Goal: Task Accomplishment & Management: Use online tool/utility

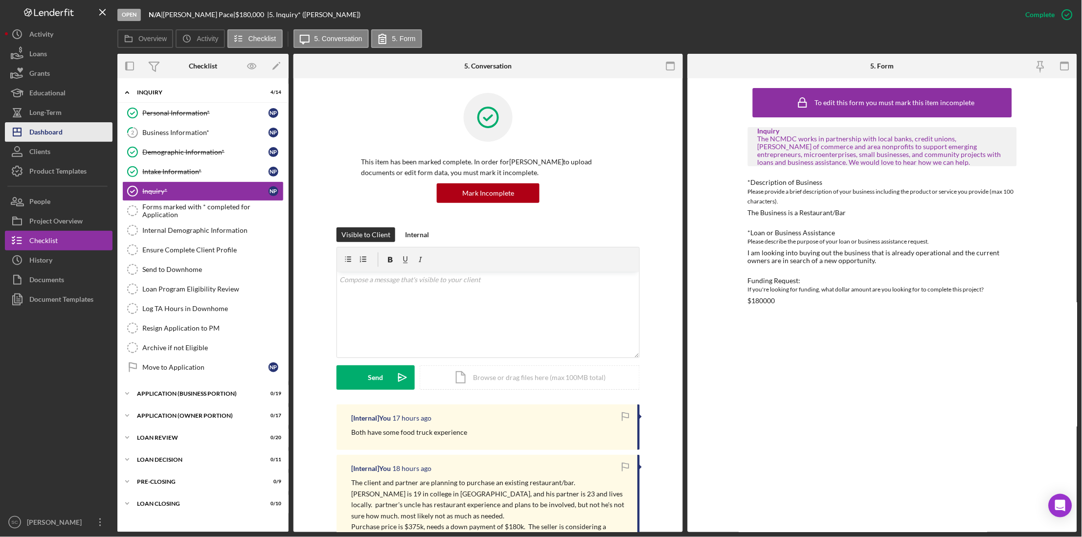
click at [50, 136] on div "Dashboard" at bounding box center [45, 133] width 33 height 22
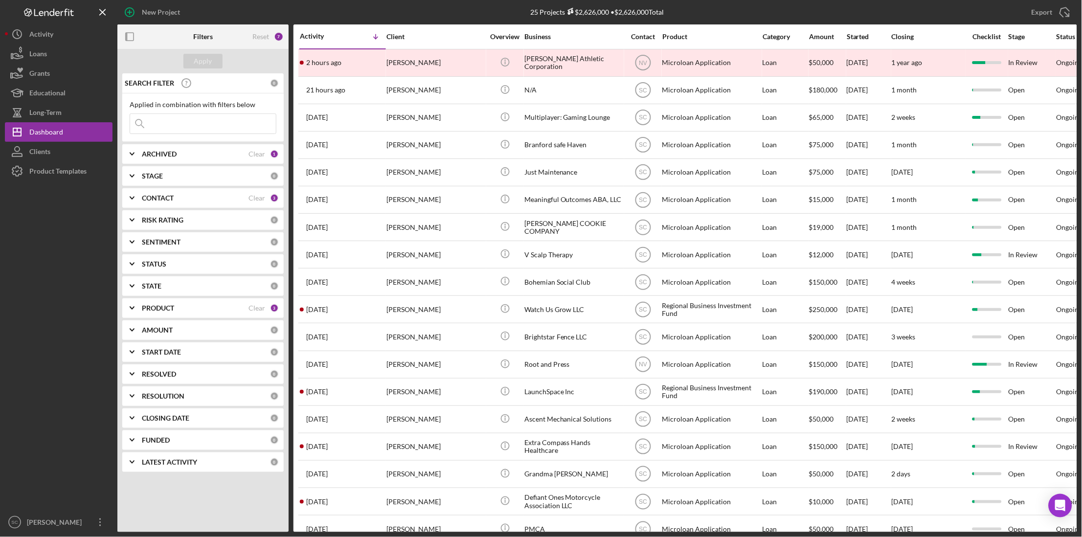
click at [167, 131] on input at bounding box center [203, 124] width 146 height 20
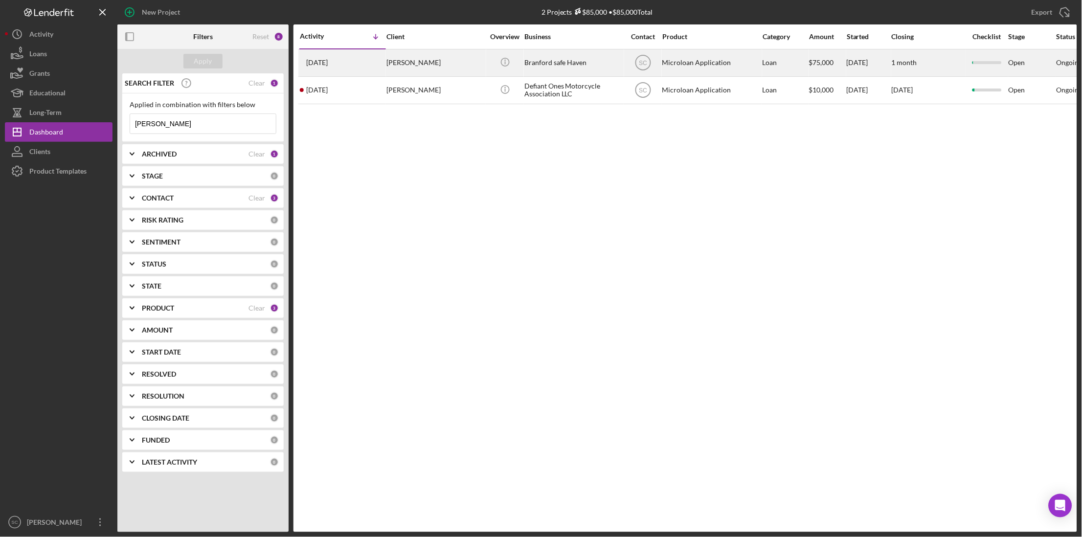
type input "[PERSON_NAME]"
click at [448, 66] on div "[PERSON_NAME]" at bounding box center [436, 63] width 98 height 26
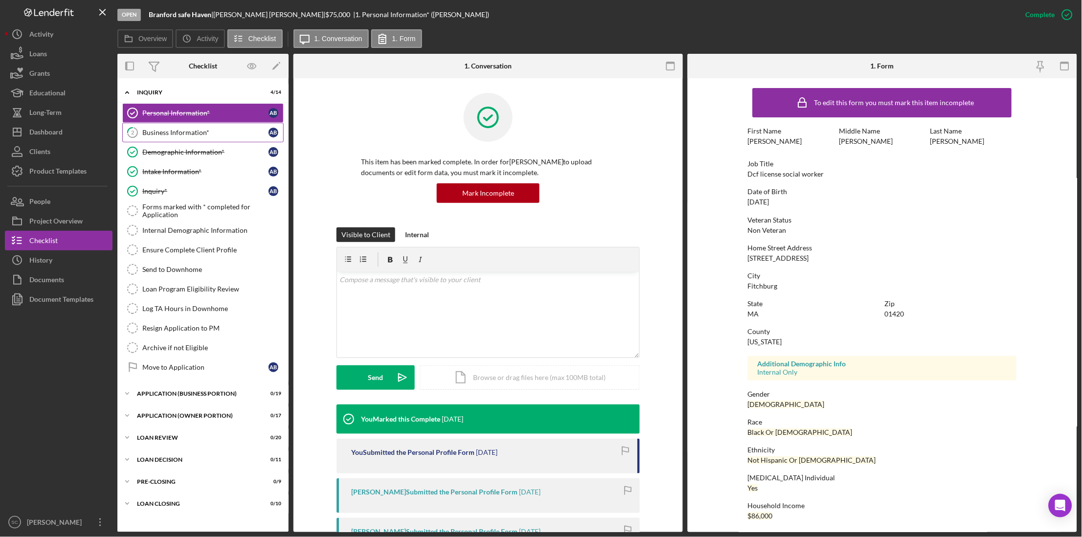
click at [184, 138] on link "2 Business Information* A B" at bounding box center [202, 133] width 161 height 20
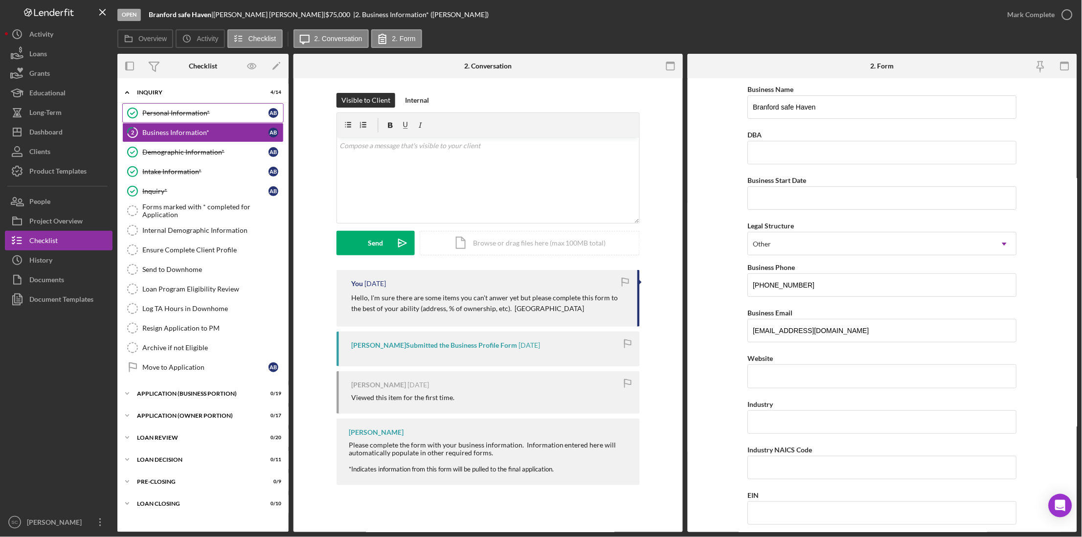
click at [182, 115] on div "Personal Information*" at bounding box center [205, 113] width 126 height 8
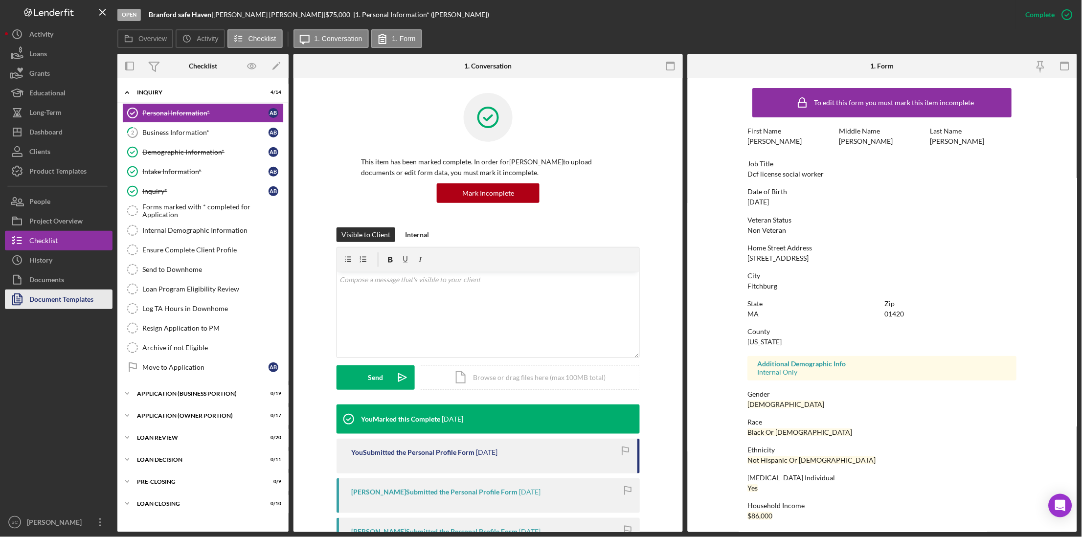
click at [53, 300] on div "Document Templates" at bounding box center [61, 301] width 64 height 22
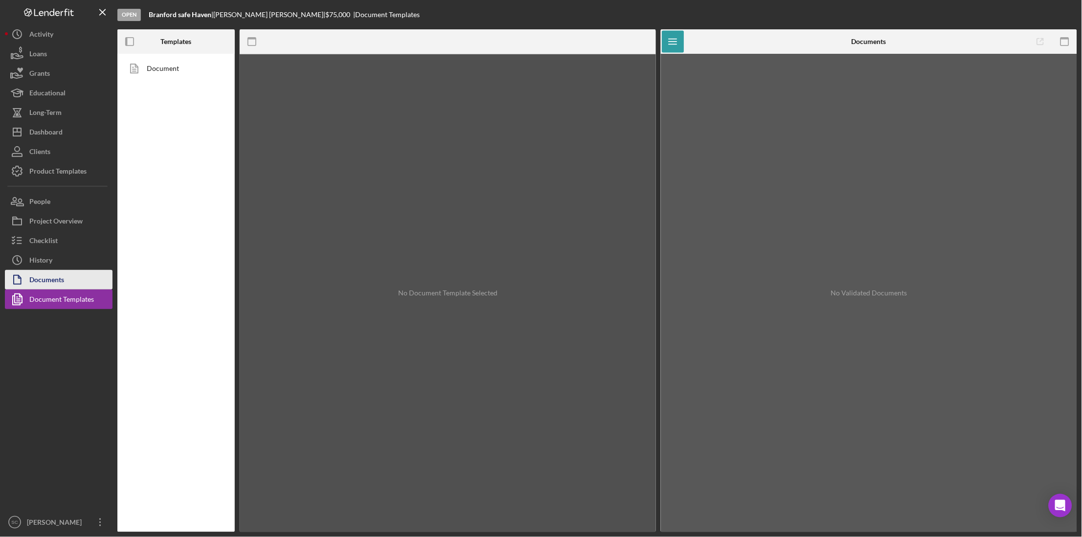
click at [52, 284] on div "Documents" at bounding box center [46, 281] width 35 height 22
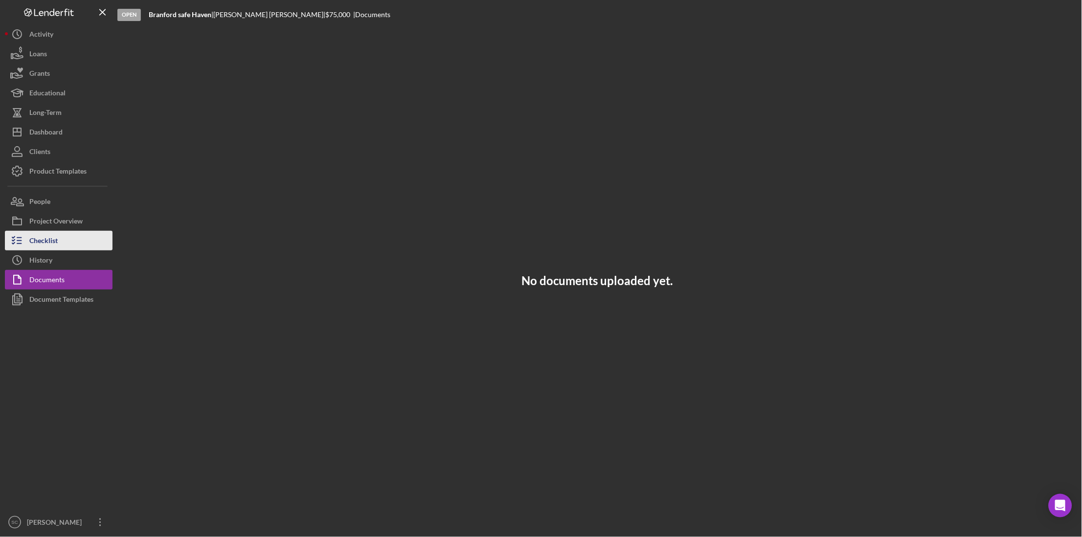
click at [58, 239] on button "Checklist" at bounding box center [59, 241] width 108 height 20
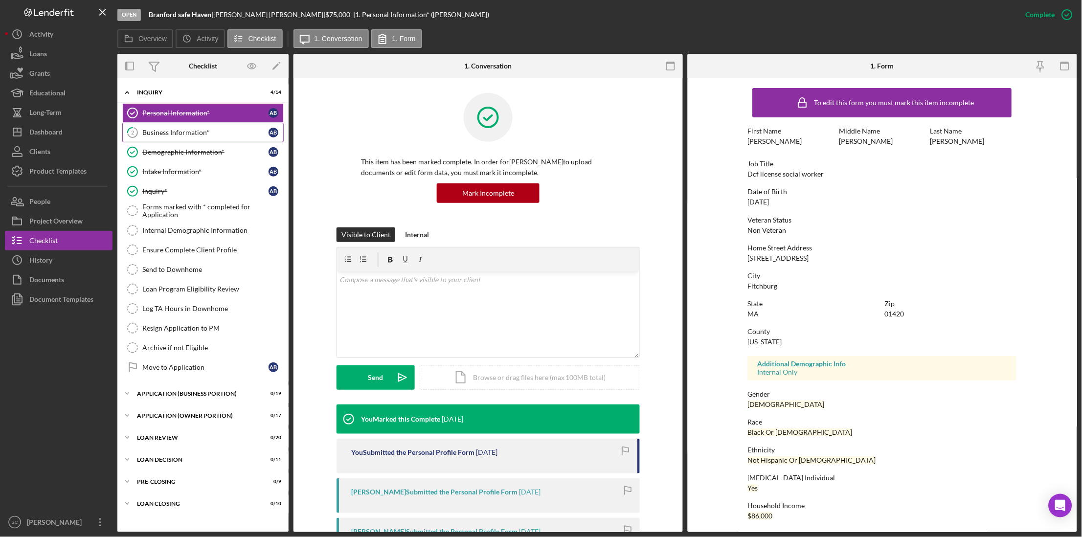
click at [196, 137] on div "Business Information*" at bounding box center [205, 133] width 126 height 8
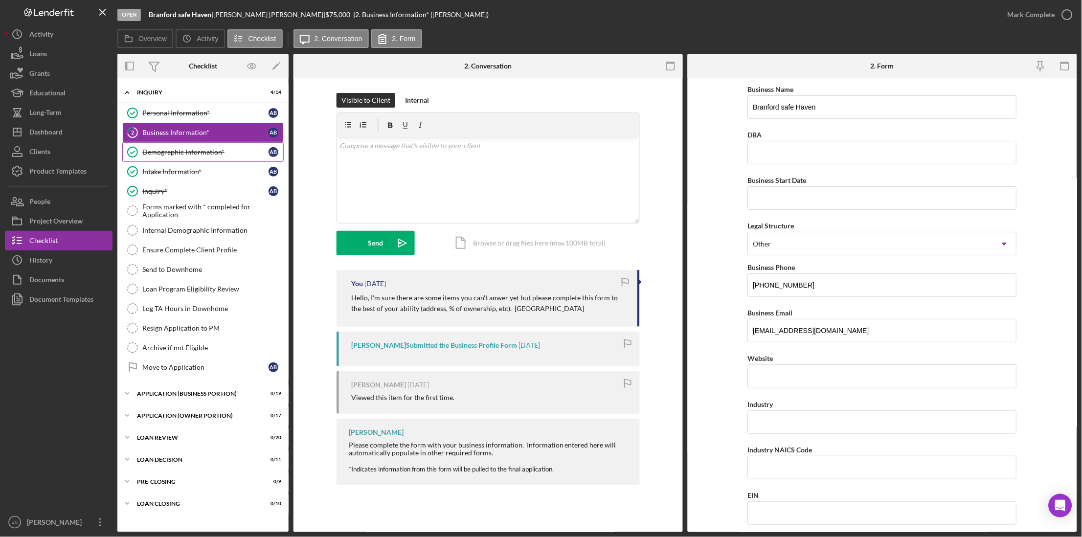
click at [190, 152] on div "Demographic Information*" at bounding box center [205, 152] width 126 height 8
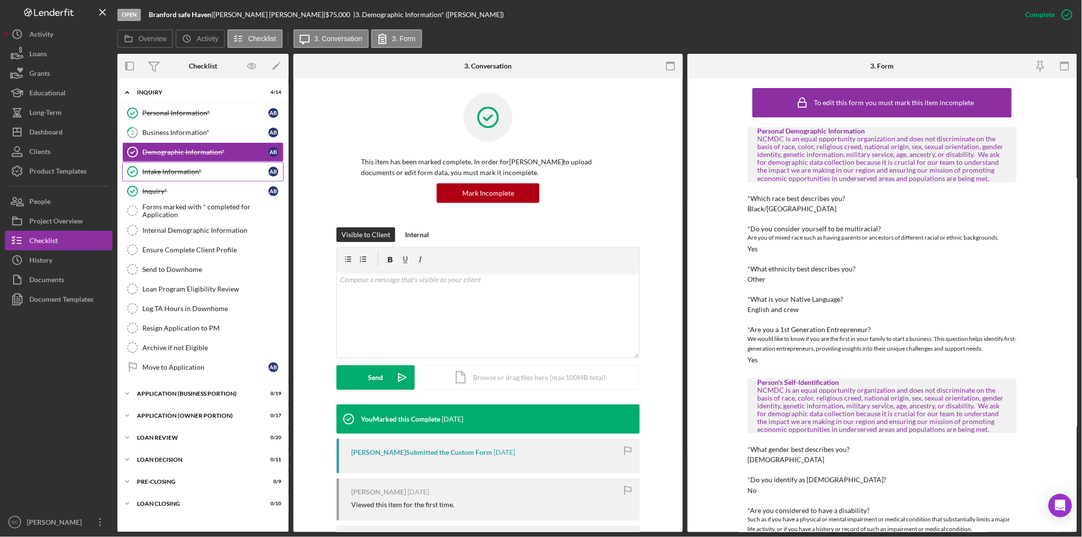
click at [184, 170] on div "Intake Information*" at bounding box center [205, 172] width 126 height 8
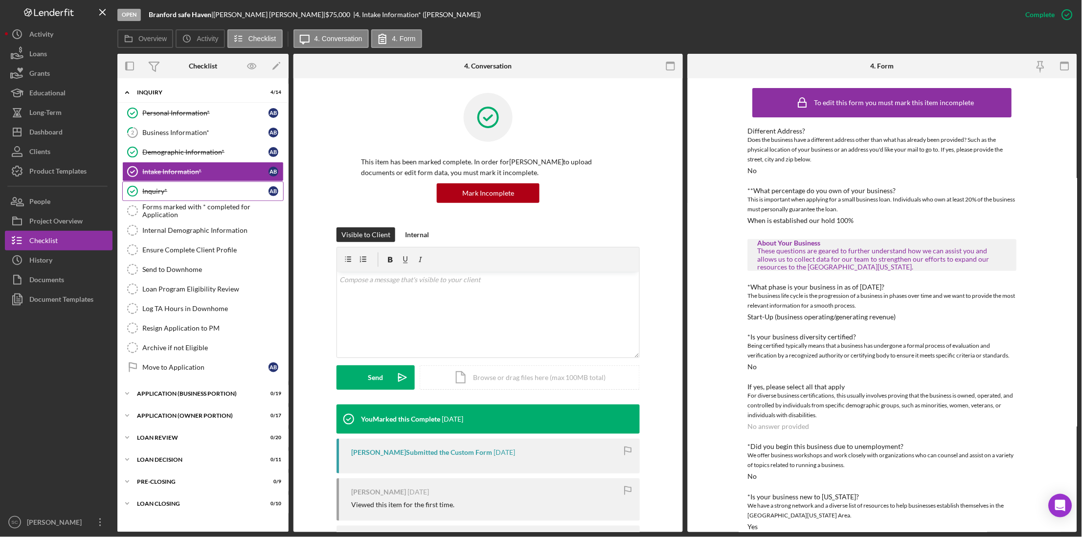
click at [179, 187] on link "Inquiry* Inquiry* A B" at bounding box center [202, 192] width 161 height 20
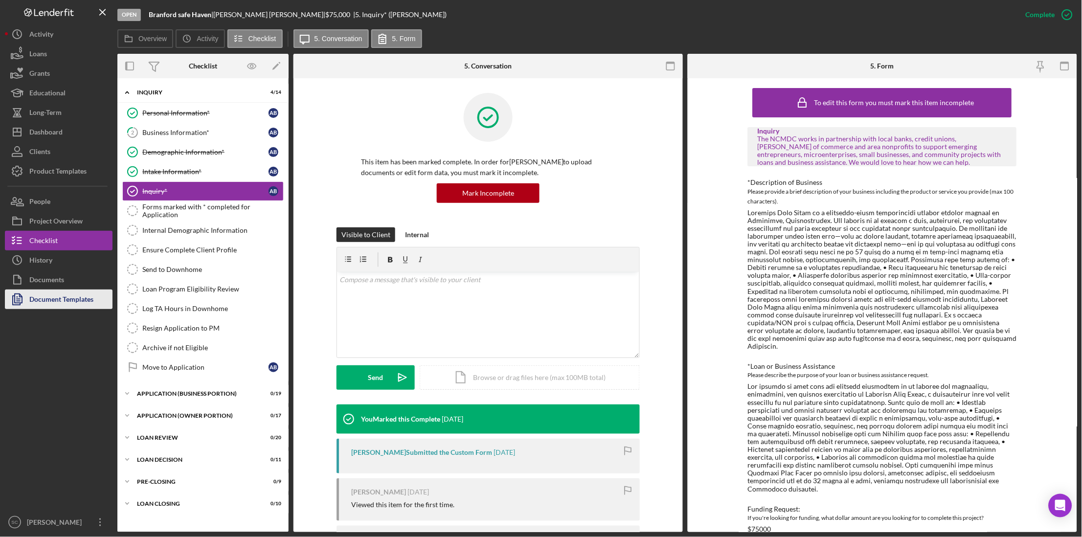
click at [77, 292] on div "Document Templates" at bounding box center [61, 301] width 64 height 22
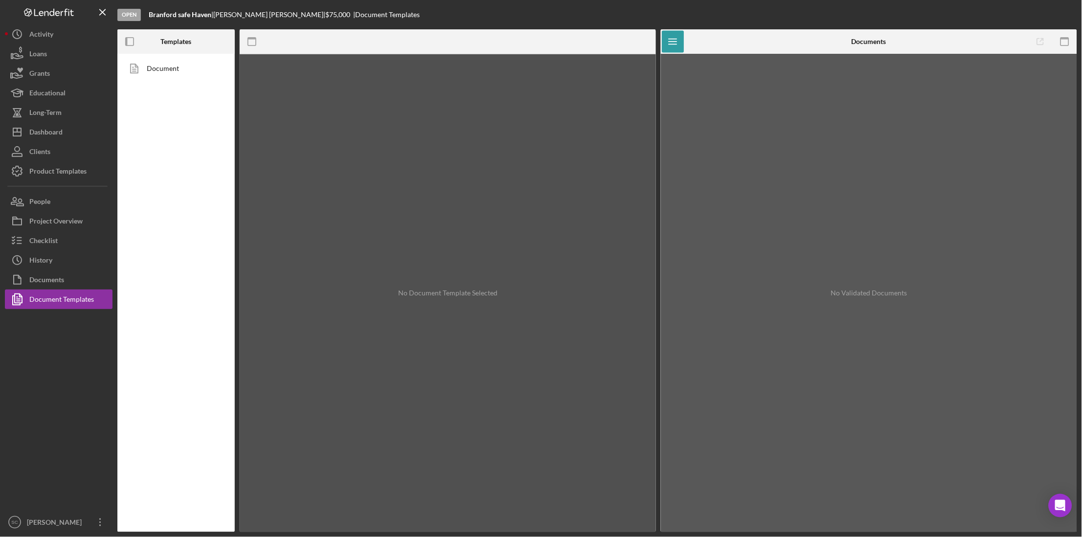
click at [504, 225] on div "No Document Template Selected" at bounding box center [448, 293] width 416 height 478
click at [163, 66] on link "Document" at bounding box center [173, 69] width 103 height 20
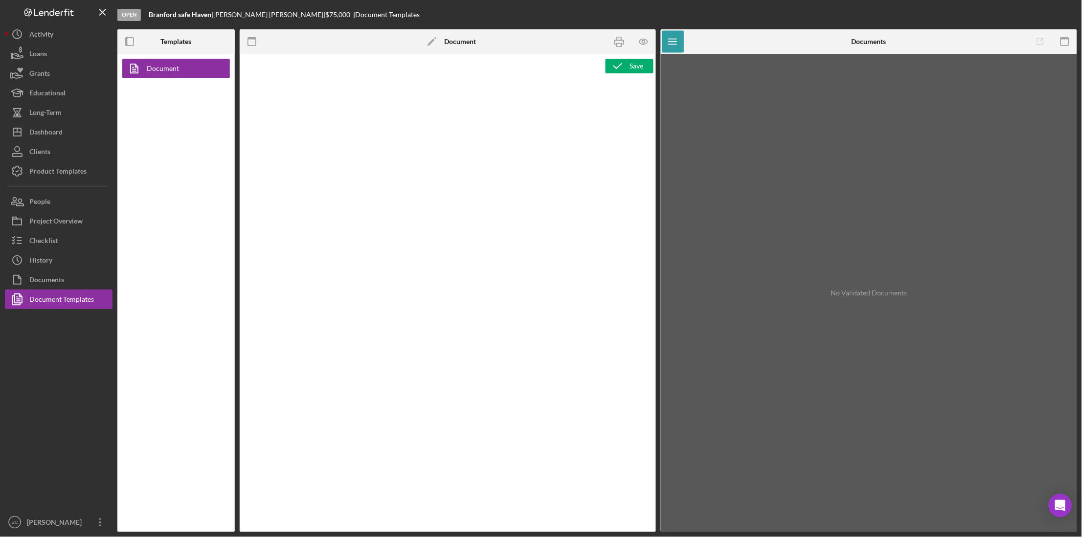
type textarea "<p style="text-align: center; line-height: normal; margin: 0 0 8pt; font-size: …"
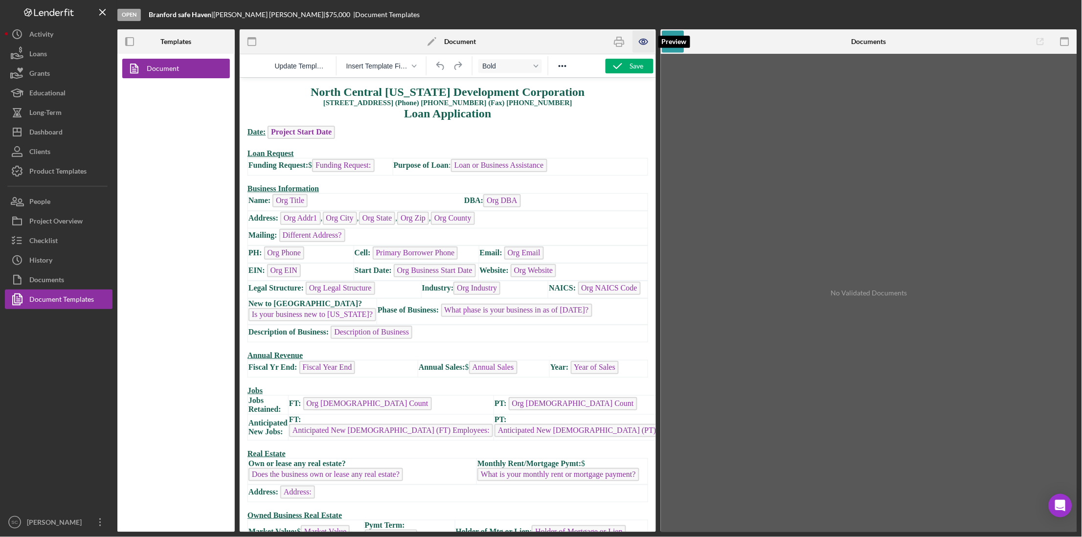
click at [595, 42] on icon "button" at bounding box center [644, 41] width 3 height 3
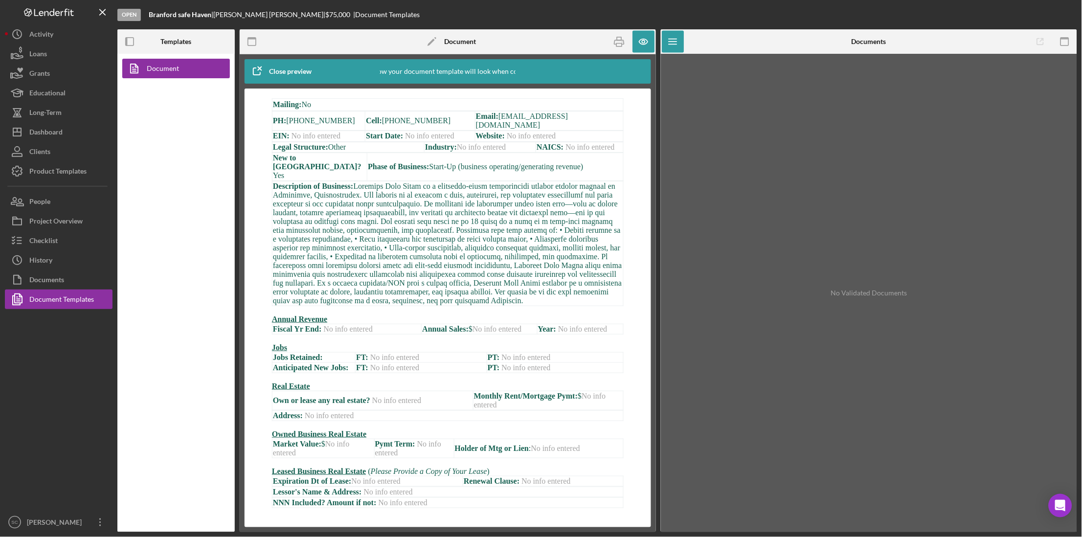
scroll to position [63, 0]
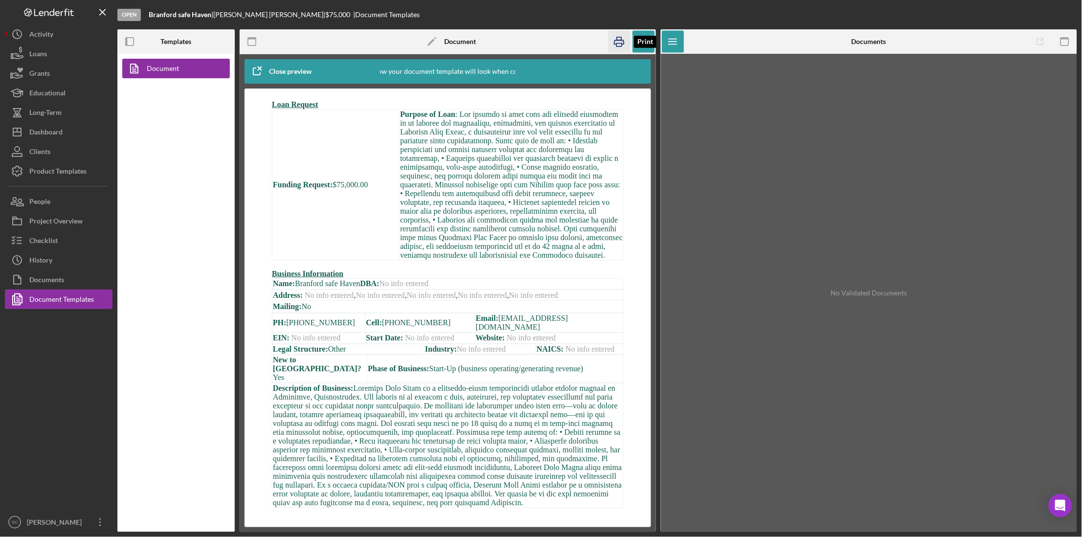
click at [595, 45] on icon "button" at bounding box center [620, 42] width 22 height 22
drag, startPoint x: 424, startPoint y: 335, endPoint x: 382, endPoint y: 335, distance: 42.1
click at [382, 326] on span "Cell: [PHONE_NUMBER]" at bounding box center [408, 322] width 85 height 8
copy span "[PHONE_NUMBER]"
